Goal: Task Accomplishment & Management: Use online tool/utility

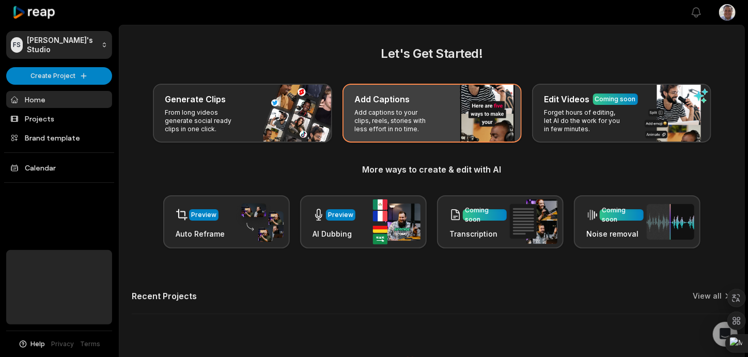
click at [409, 126] on p "Add captions to your clips, reels, stories with less effort in no time." at bounding box center [395, 120] width 80 height 25
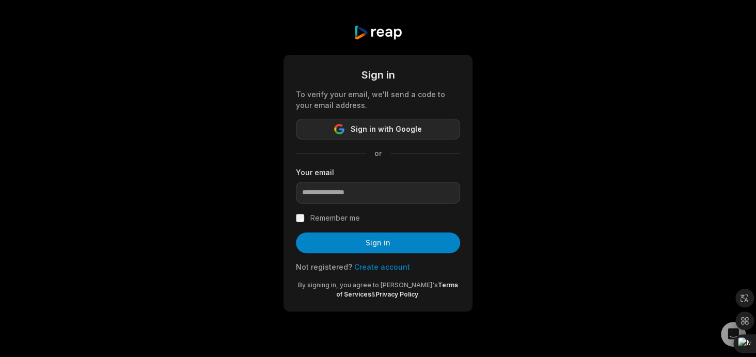
click at [395, 133] on span "Sign in with Google" at bounding box center [386, 129] width 71 height 12
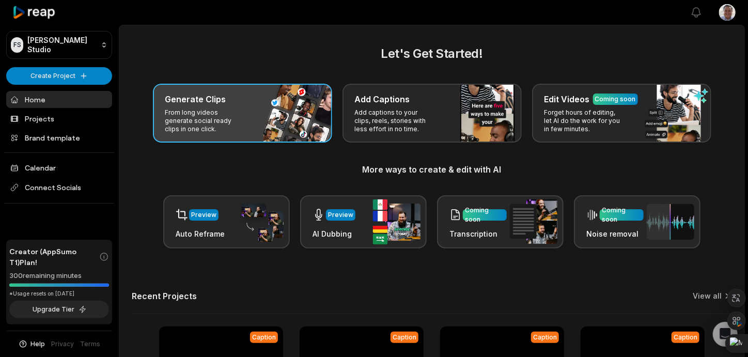
click at [238, 127] on p "From long videos generate social ready clips in one click." at bounding box center [205, 120] width 80 height 25
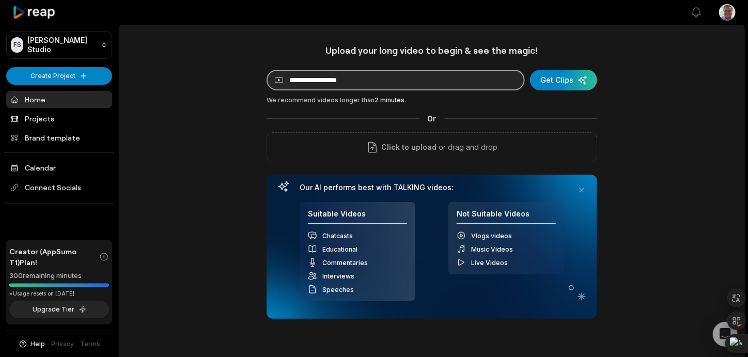
click at [321, 82] on input at bounding box center [395, 80] width 258 height 21
paste input "**********"
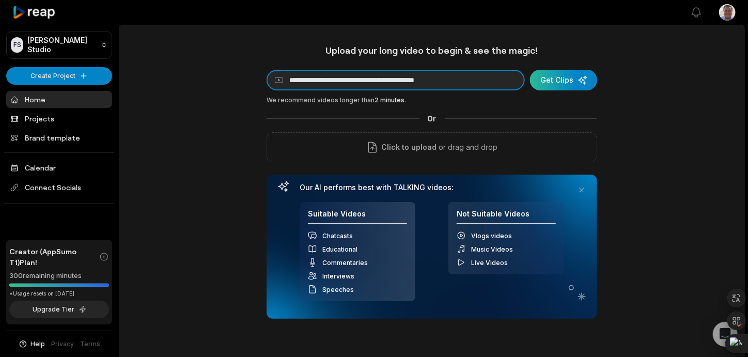
type input "**********"
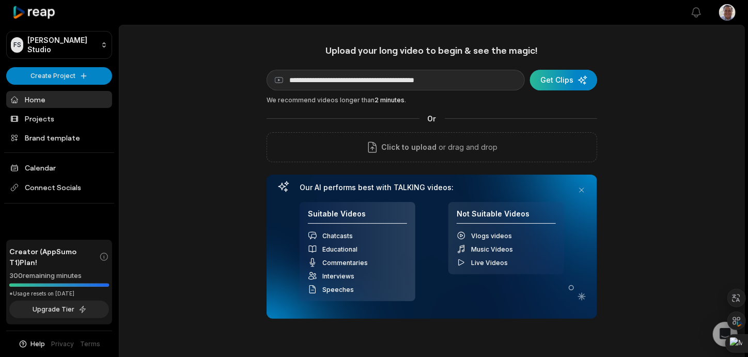
click at [549, 85] on div "submit" at bounding box center [563, 80] width 67 height 21
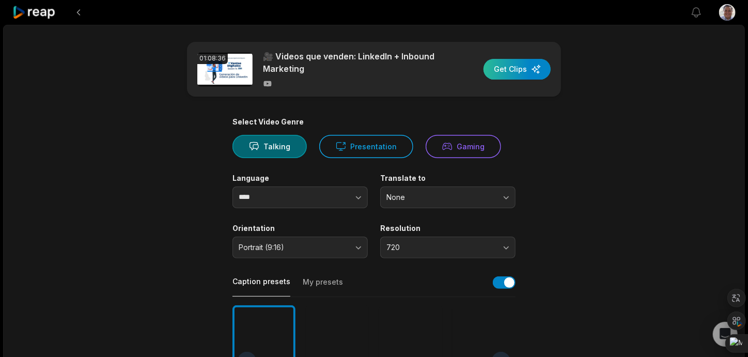
click at [508, 74] on div "button" at bounding box center [516, 69] width 67 height 21
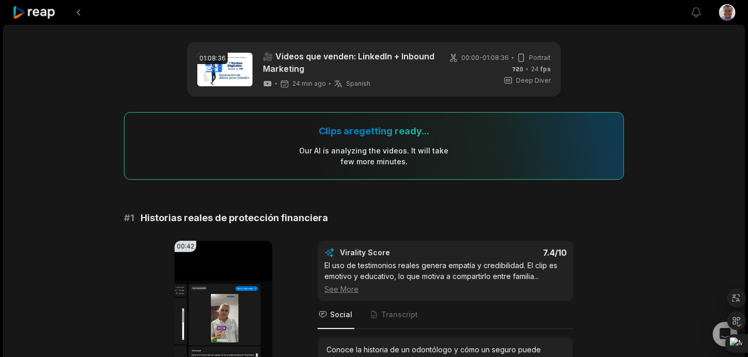
click at [362, 152] on div "Our AI is analyzing the video s . It will take few more minutes." at bounding box center [374, 156] width 150 height 22
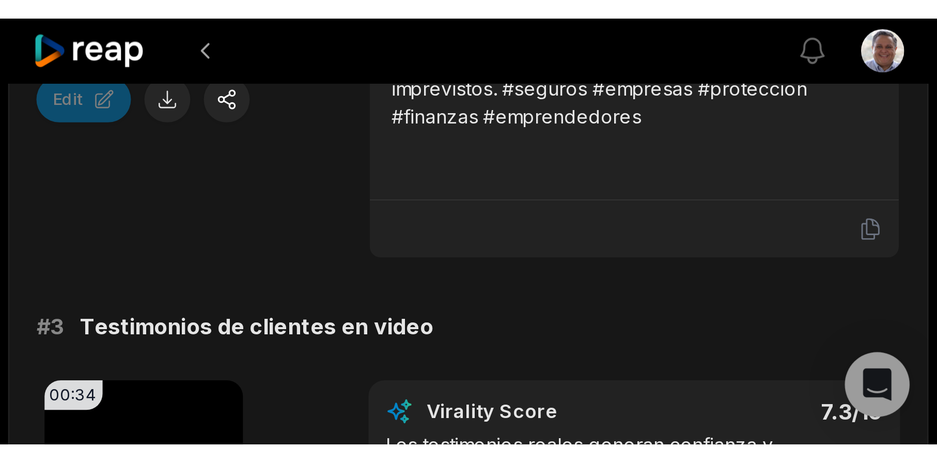
scroll to position [628, 0]
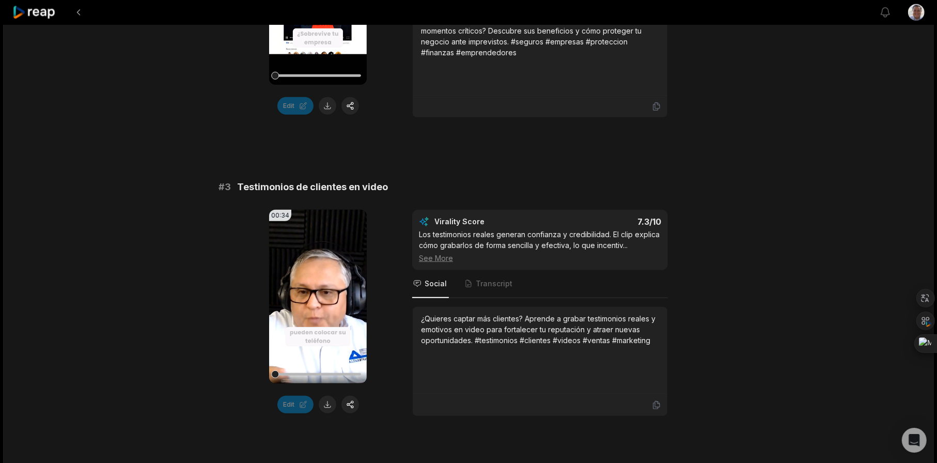
click at [300, 271] on video "Your browser does not support mp4 format." at bounding box center [318, 296] width 98 height 173
click at [317, 296] on icon at bounding box center [318, 296] width 12 height 12
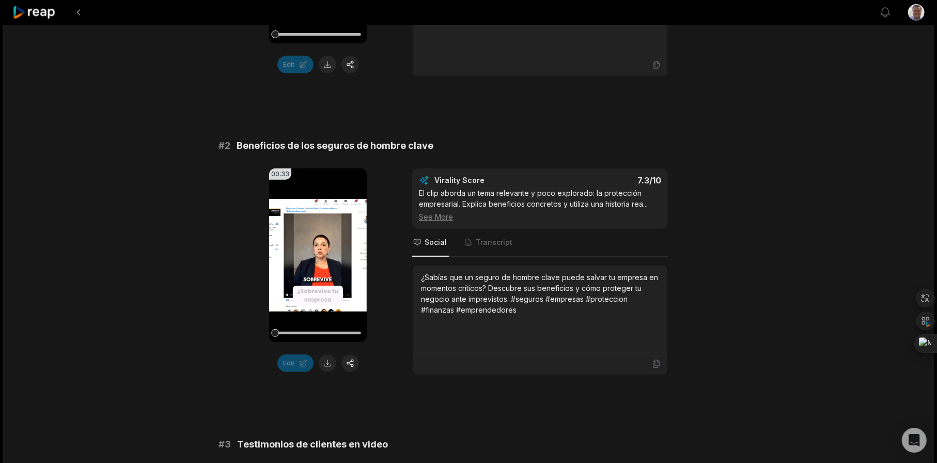
scroll to position [370, 0]
click at [315, 258] on icon at bounding box center [318, 256] width 8 height 9
click at [318, 256] on icon at bounding box center [318, 256] width 12 height 12
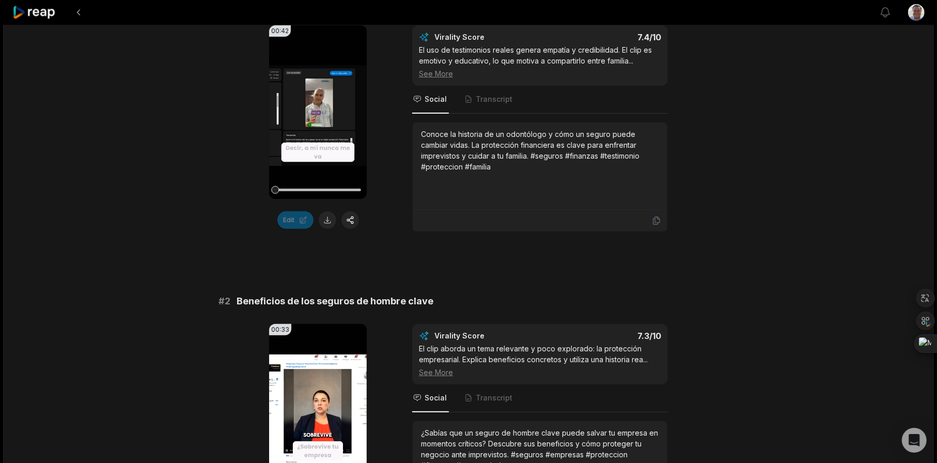
scroll to position [215, 0]
click at [319, 112] on icon at bounding box center [318, 112] width 8 height 9
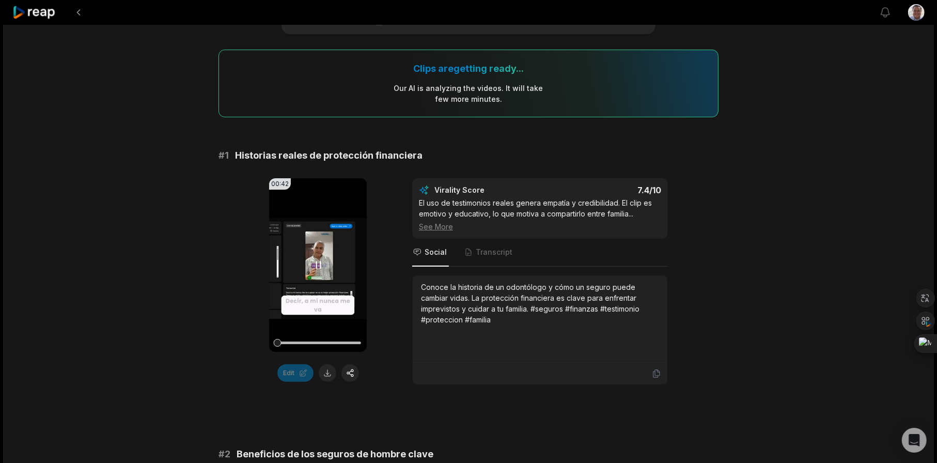
scroll to position [60, 0]
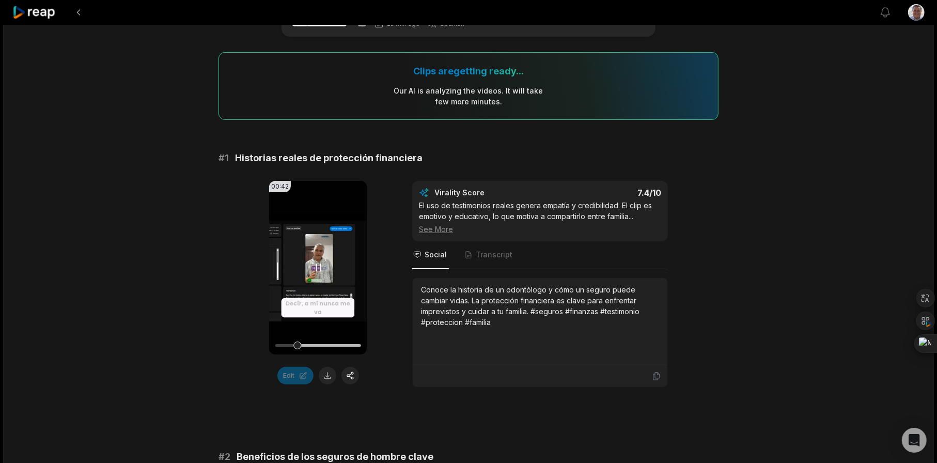
click at [321, 341] on div at bounding box center [318, 345] width 86 height 18
click at [344, 343] on div at bounding box center [318, 345] width 86 height 18
click at [318, 265] on icon at bounding box center [318, 267] width 12 height 12
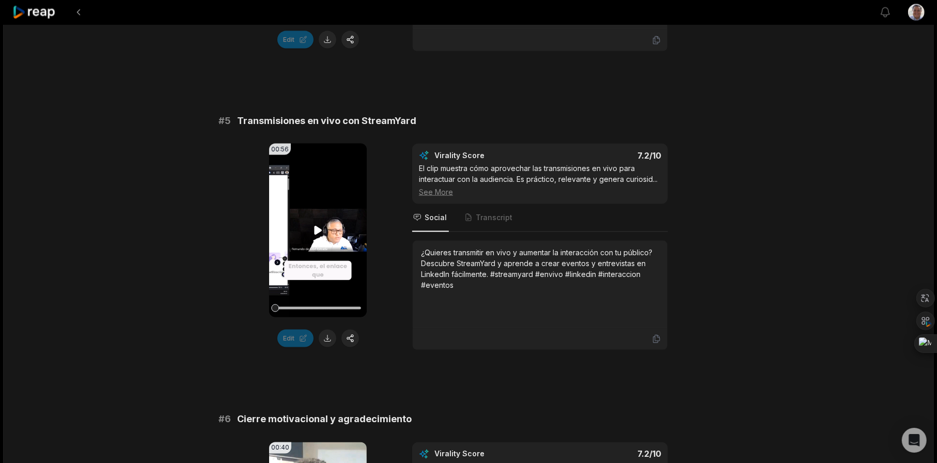
scroll to position [1351, 0]
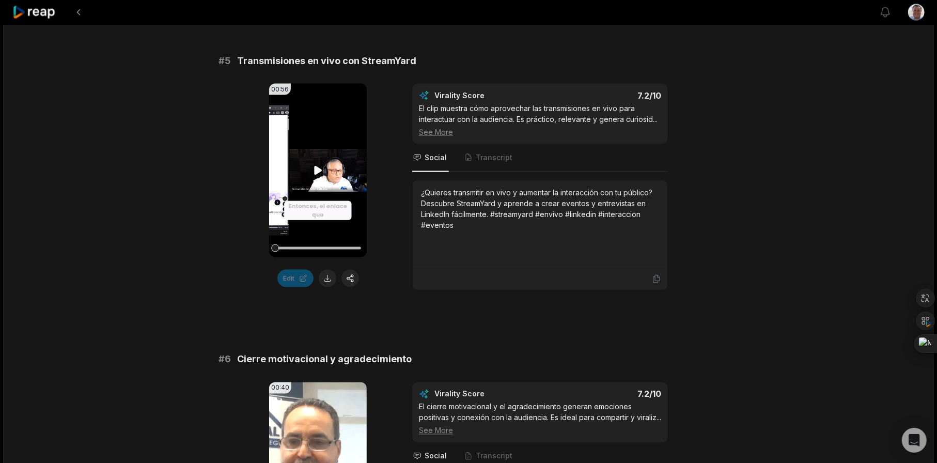
click at [313, 177] on icon at bounding box center [318, 170] width 12 height 12
click at [318, 177] on icon at bounding box center [318, 170] width 12 height 12
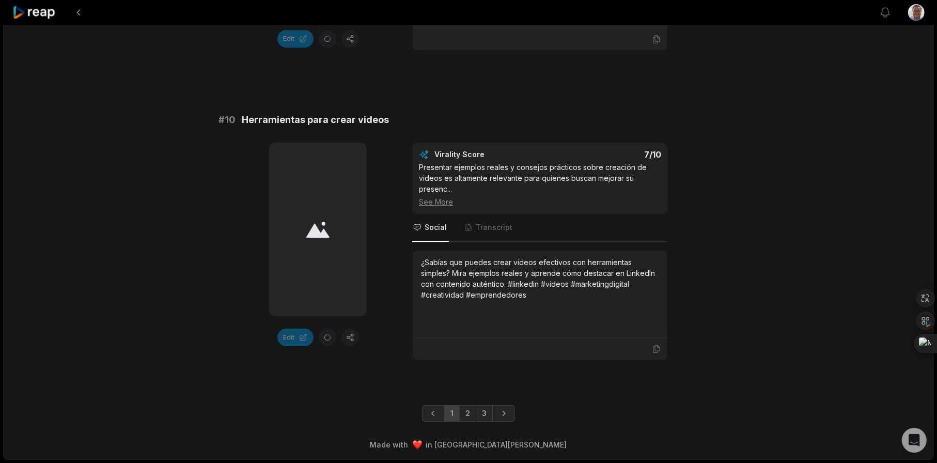
scroll to position [2804, 0]
click at [469, 356] on link "2" at bounding box center [467, 413] width 17 height 17
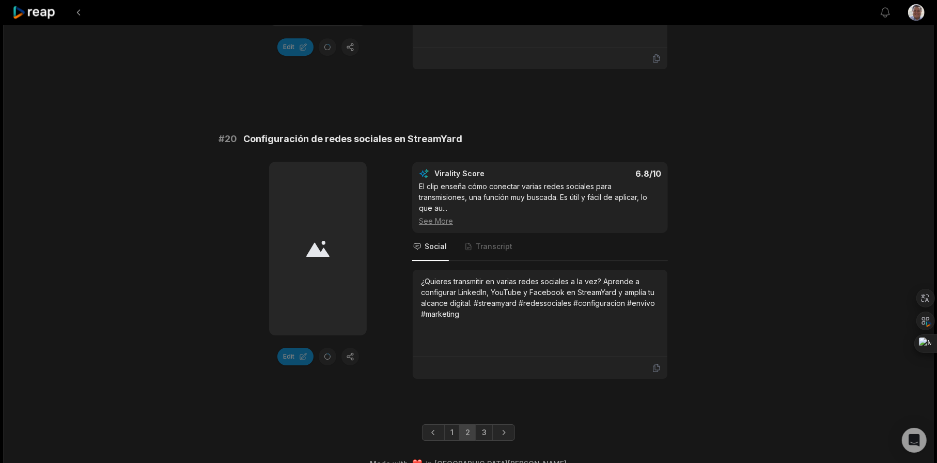
scroll to position [2825, 0]
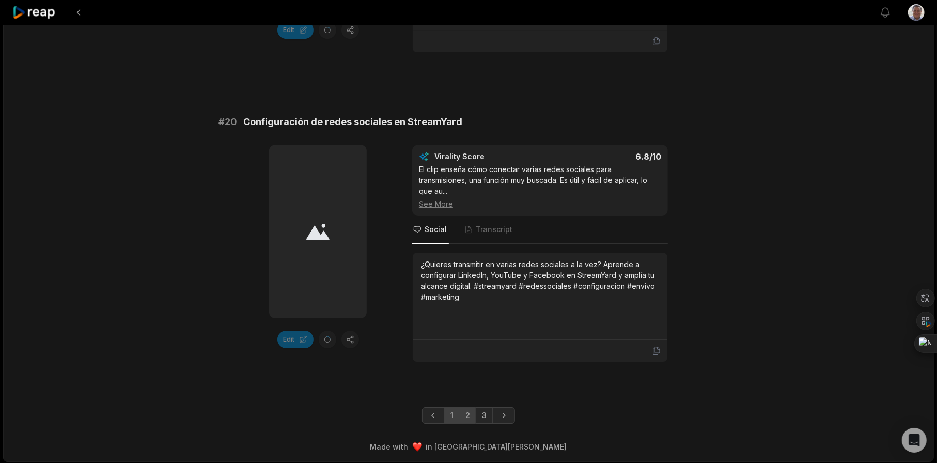
click at [452, 356] on link "1" at bounding box center [451, 415] width 15 height 17
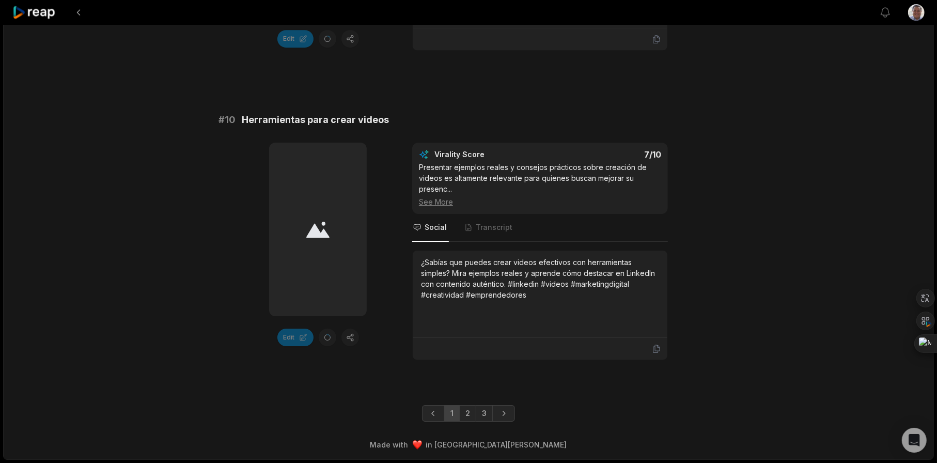
scroll to position [2804, 0]
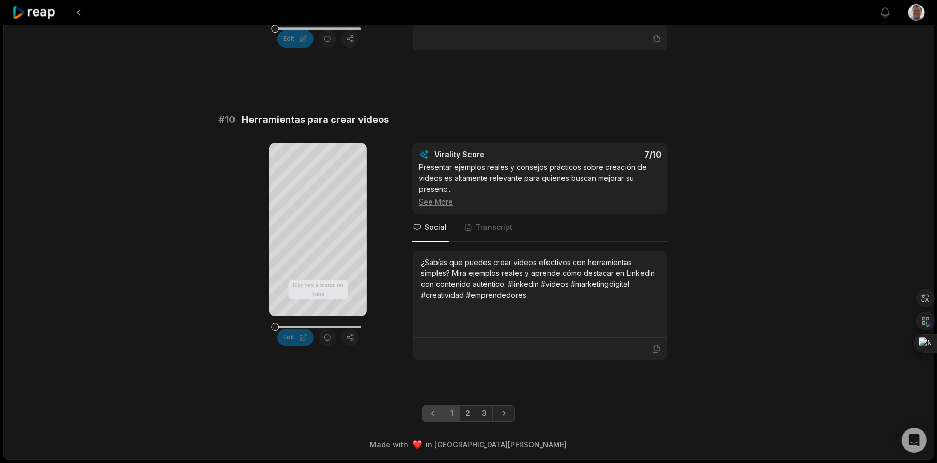
scroll to position [2804, 0]
click at [312, 243] on icon at bounding box center [318, 249] width 12 height 12
click at [313, 243] on icon at bounding box center [318, 249] width 12 height 12
click at [470, 419] on link "2" at bounding box center [467, 413] width 17 height 17
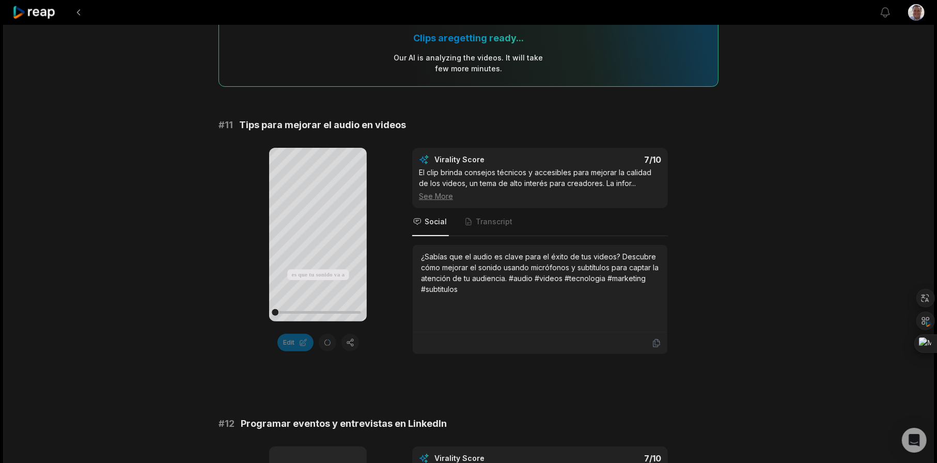
scroll to position [119, 0]
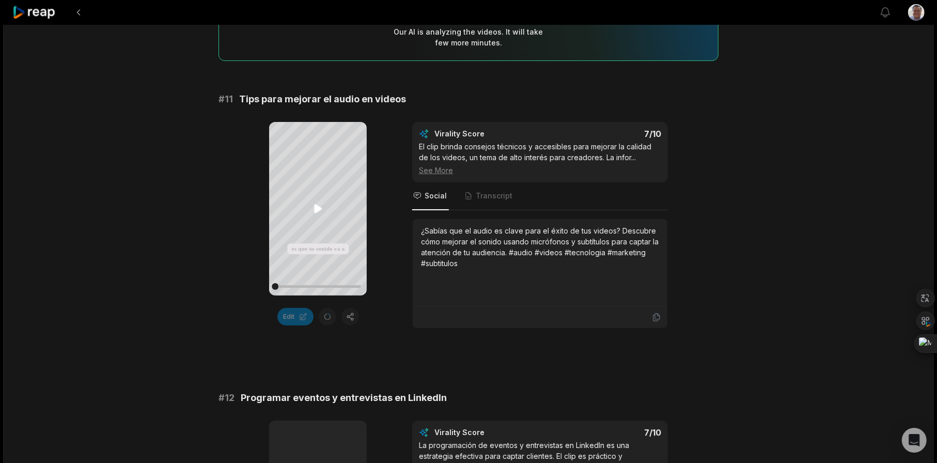
click at [318, 212] on icon at bounding box center [318, 208] width 12 height 12
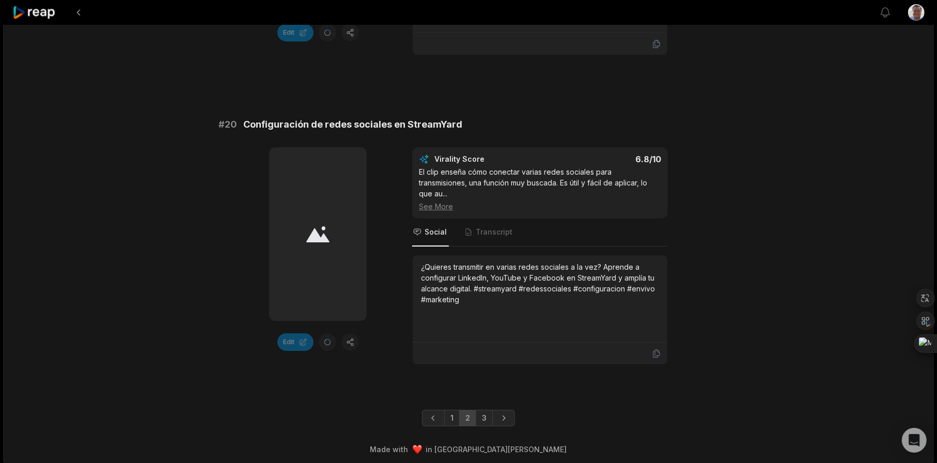
scroll to position [2825, 0]
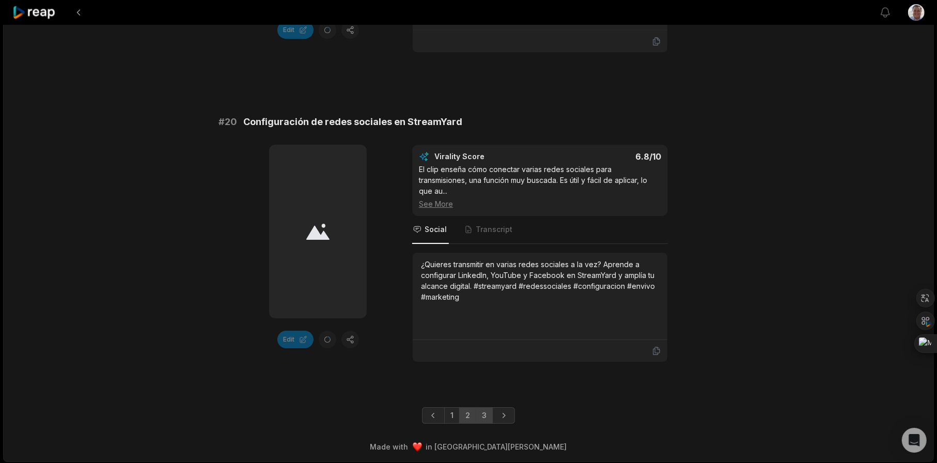
click at [484, 413] on link "3" at bounding box center [484, 415] width 17 height 17
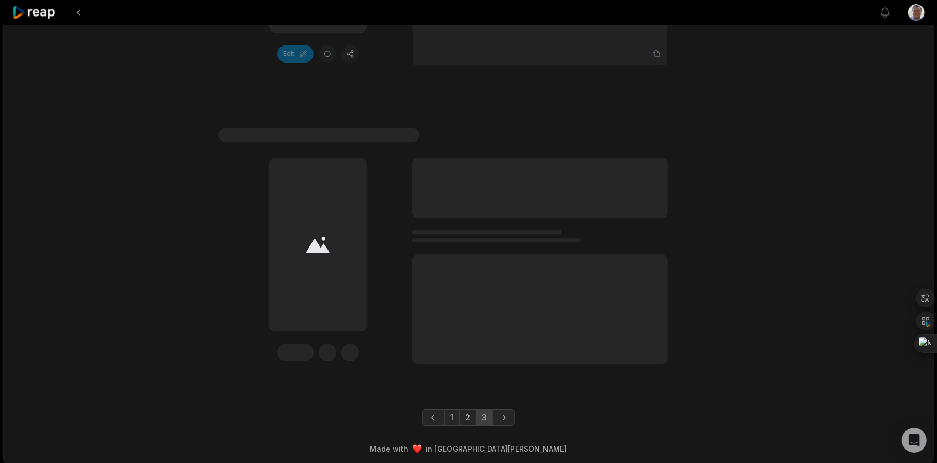
scroll to position [2484, 0]
click at [454, 411] on link "1" at bounding box center [451, 414] width 15 height 17
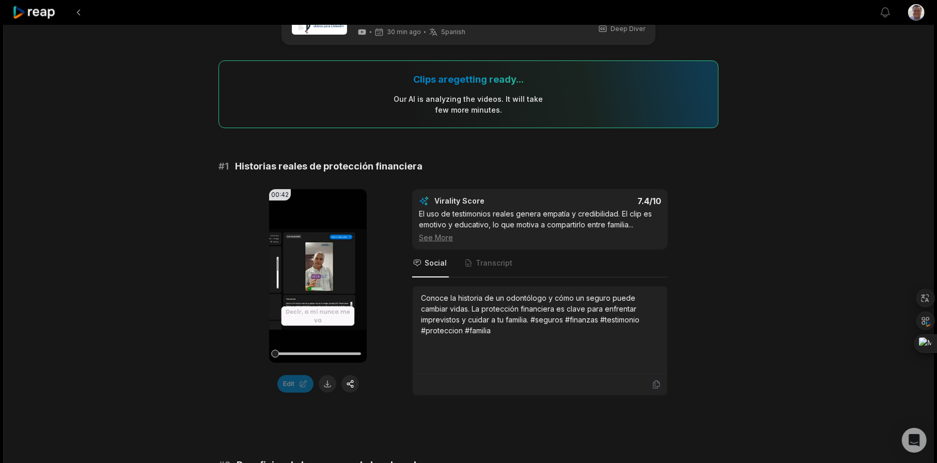
scroll to position [0, 0]
